Goal: Task Accomplishment & Management: Use online tool/utility

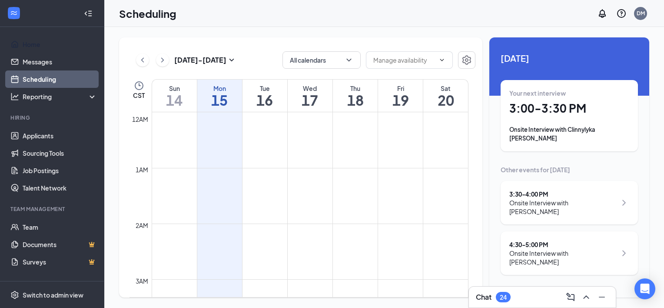
scroll to position [427, 0]
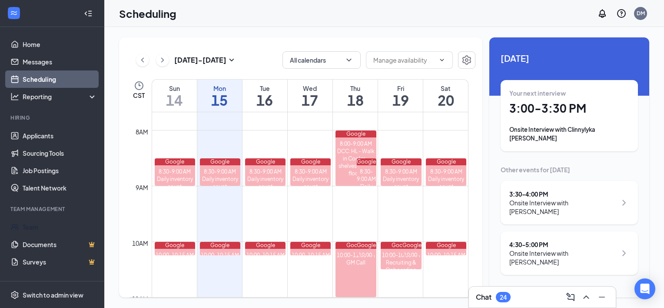
click at [40, 225] on link "Team" at bounding box center [60, 226] width 74 height 17
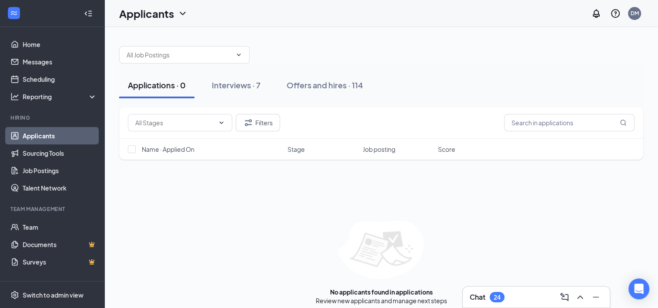
click at [239, 89] on div "Interviews · 7" at bounding box center [236, 85] width 49 height 11
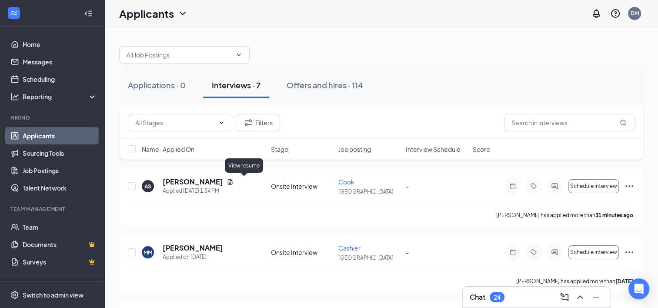
click at [233, 183] on icon "Document" at bounding box center [230, 182] width 5 height 6
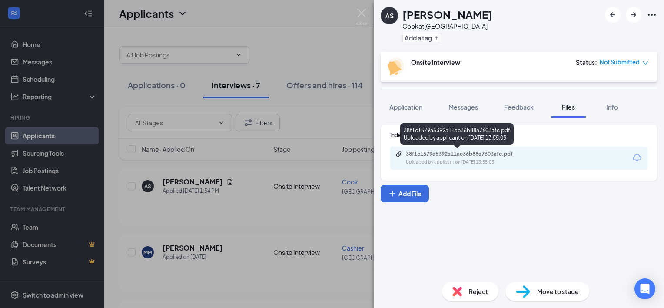
click at [497, 163] on div "Uploaded by applicant on [DATE] 13:55:05" at bounding box center [471, 162] width 130 height 7
